Goal: Task Accomplishment & Management: Manage account settings

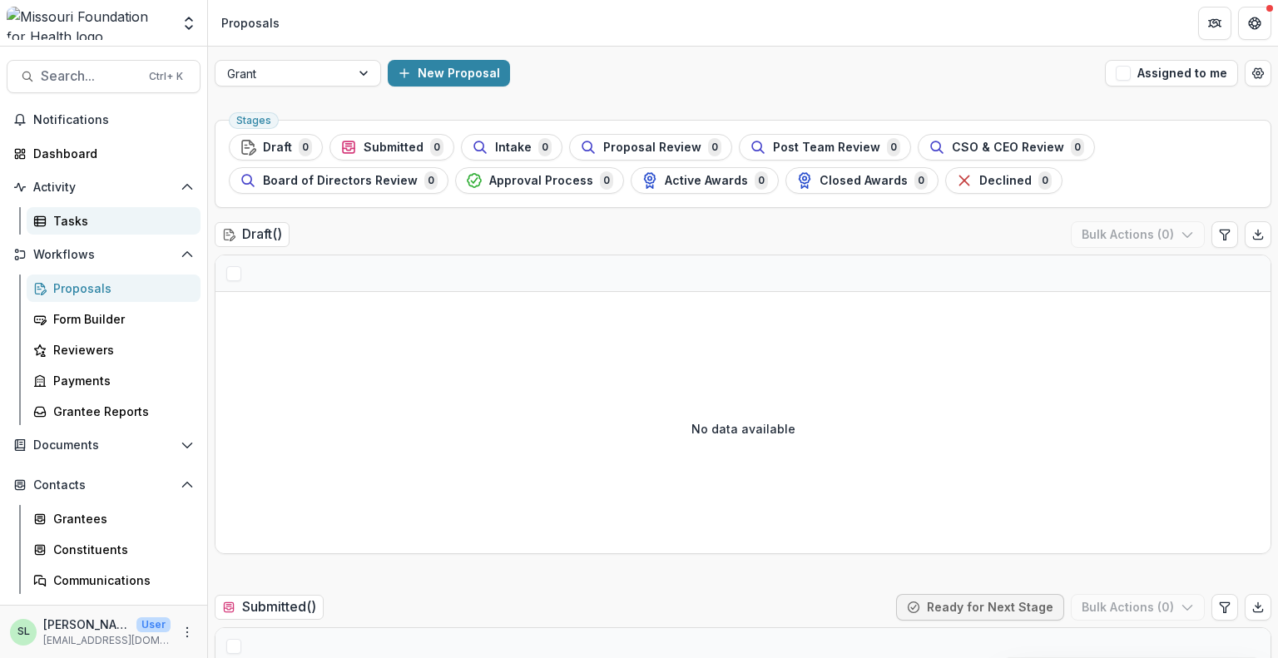
click at [63, 216] on div "Tasks" at bounding box center [120, 220] width 134 height 17
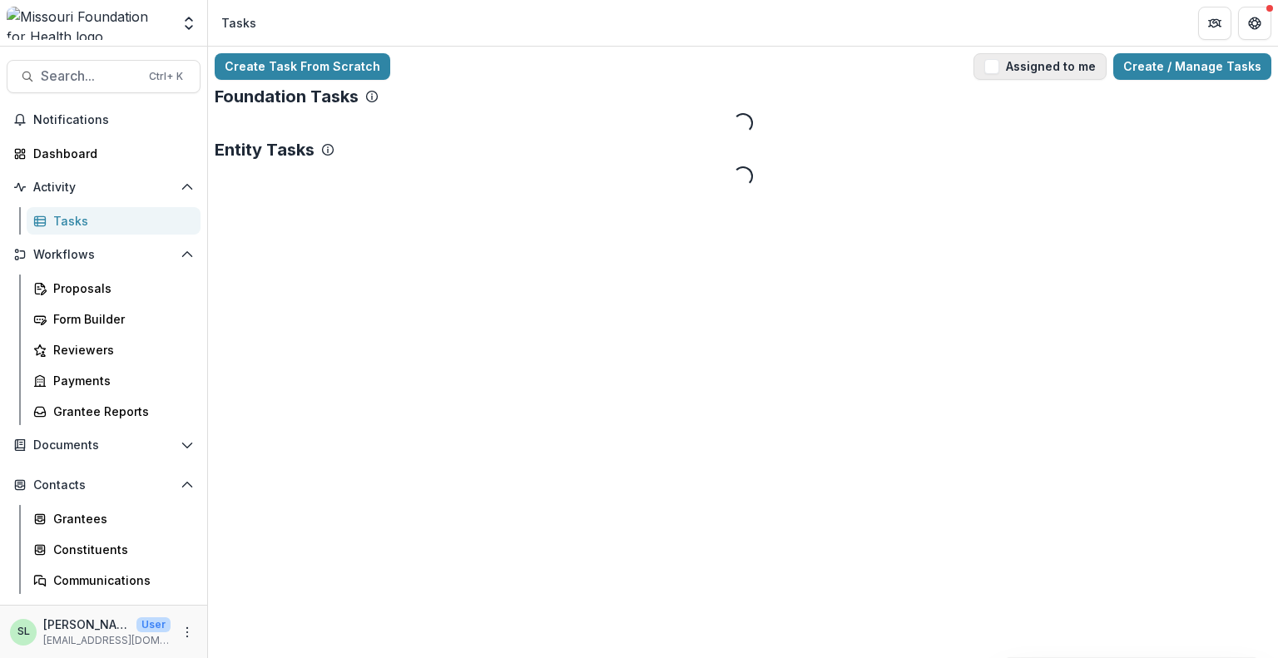
click at [1018, 64] on button "Assigned to me" at bounding box center [1040, 66] width 133 height 27
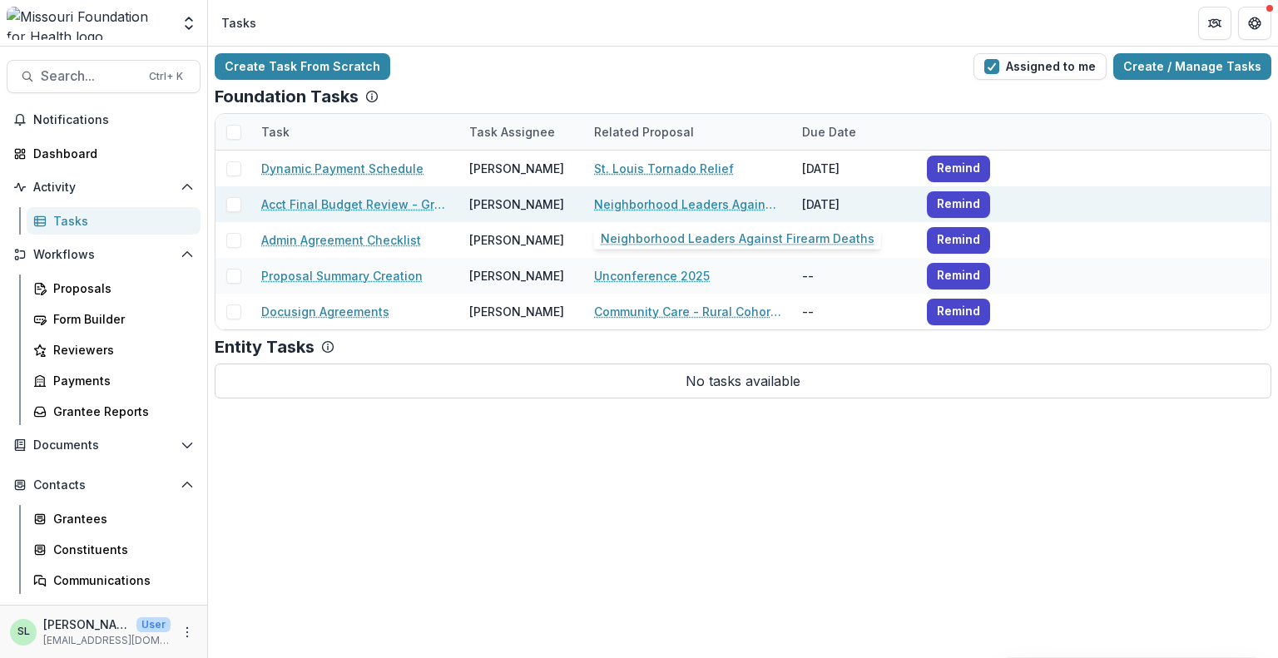
click at [674, 206] on link "Neighborhood Leaders Against Firearm Deaths" at bounding box center [688, 204] width 188 height 17
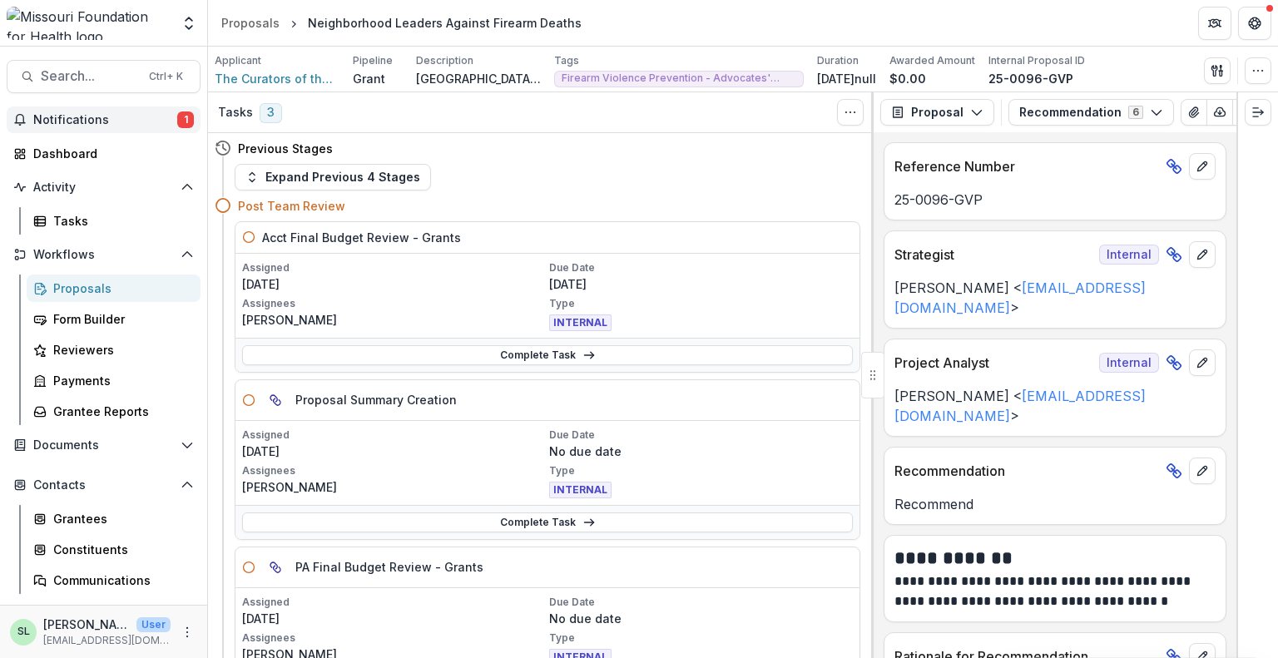
click at [87, 116] on span "Notifications" at bounding box center [105, 120] width 144 height 14
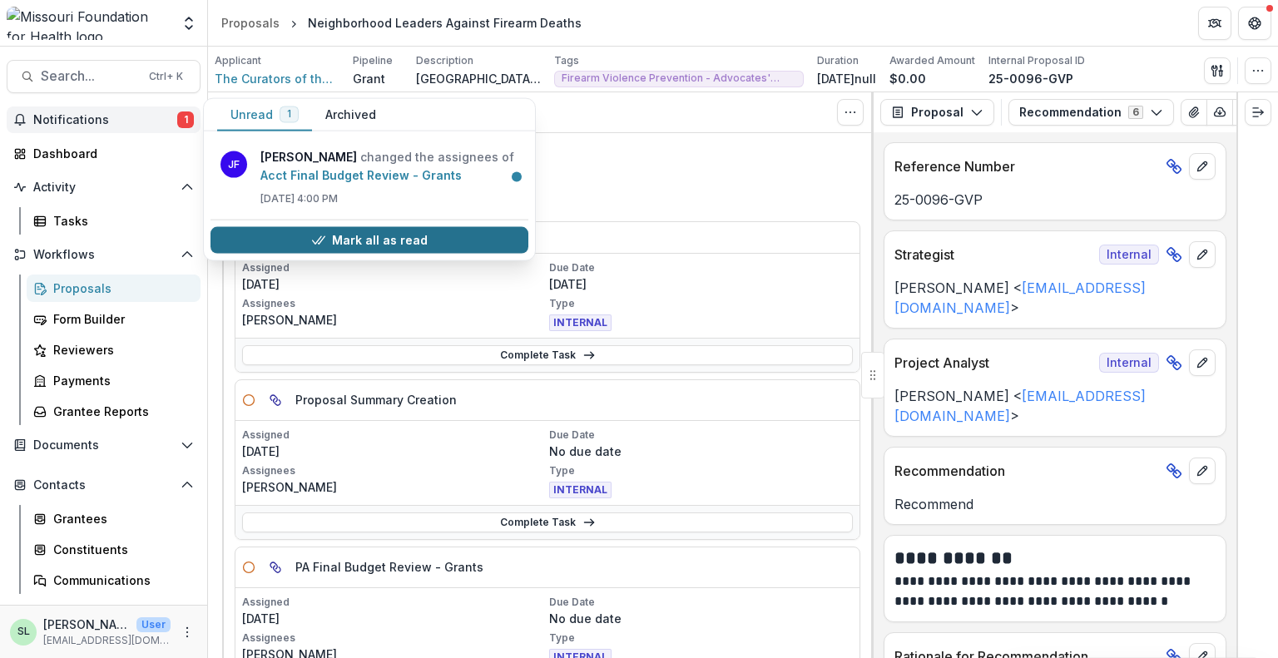
click at [389, 254] on button "Mark all as read" at bounding box center [370, 240] width 318 height 27
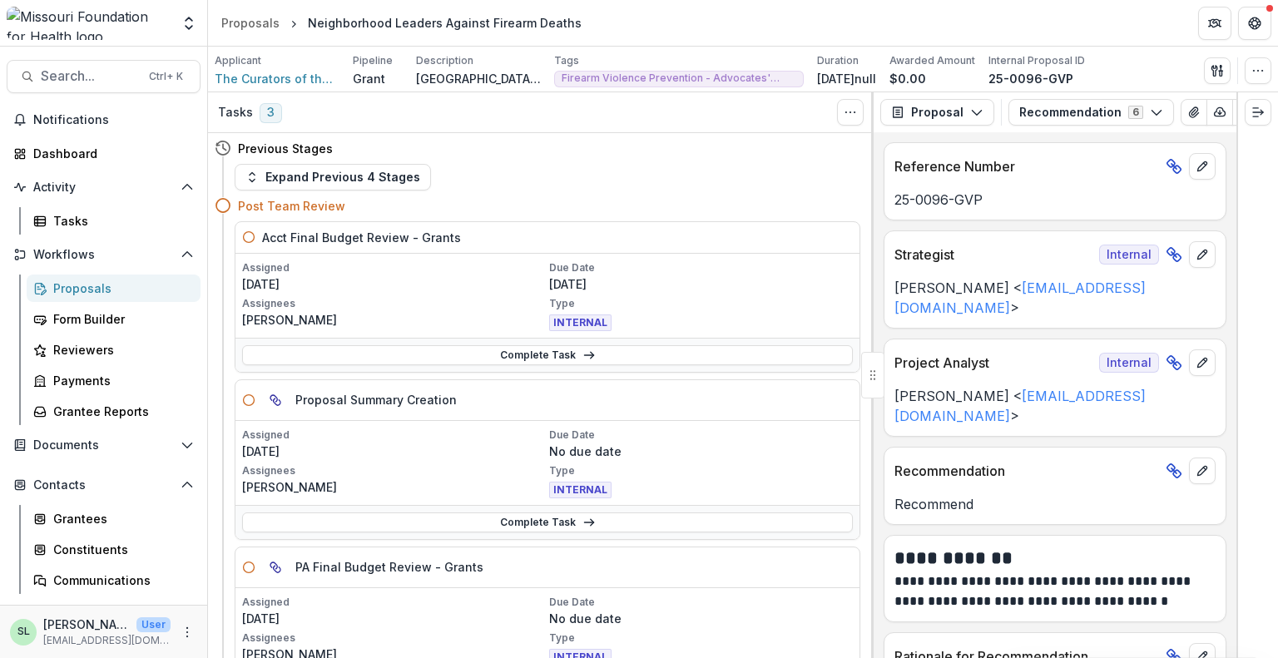
click at [102, 285] on div "Proposals" at bounding box center [120, 288] width 134 height 17
